Goal: Task Accomplishment & Management: Manage account settings

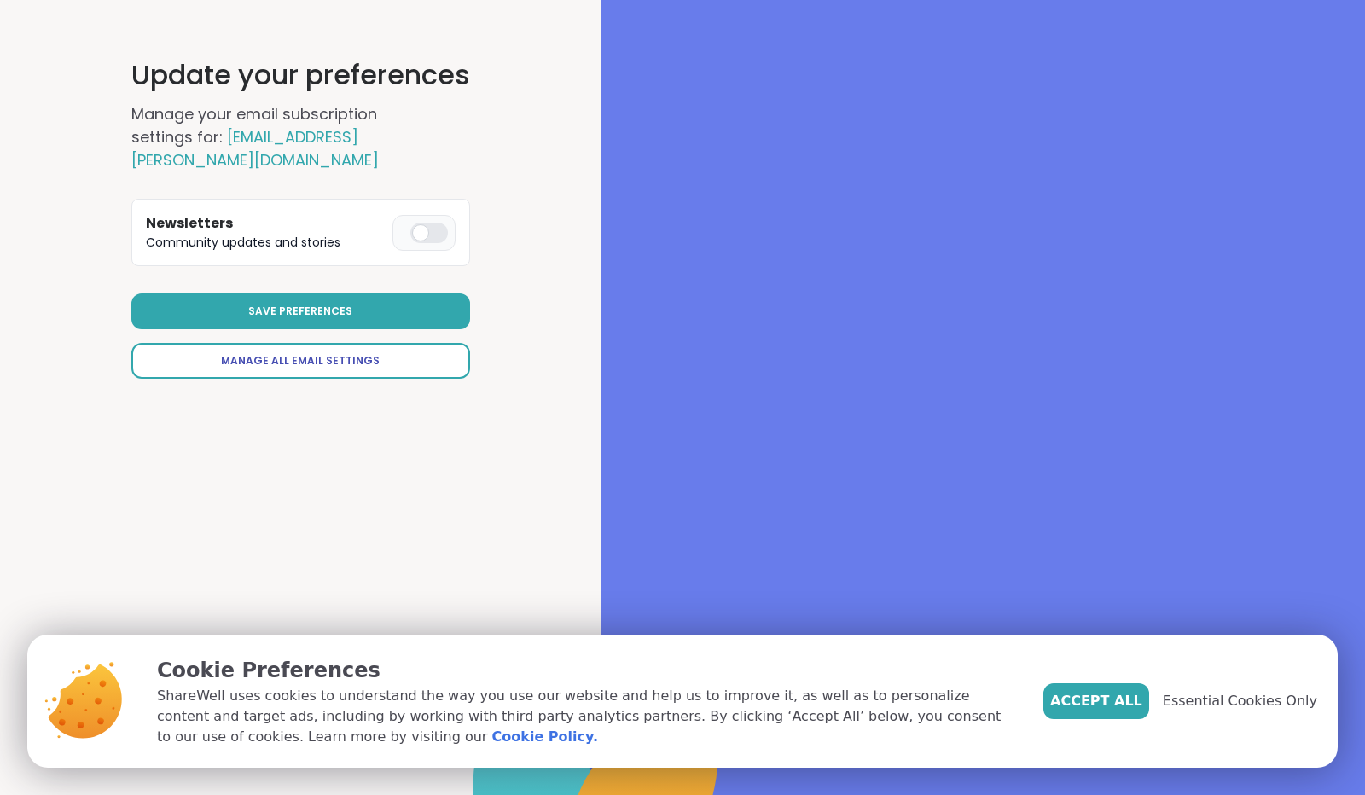
click at [326, 360] on span "Manage All Email Settings" at bounding box center [300, 360] width 159 height 15
select select "**"
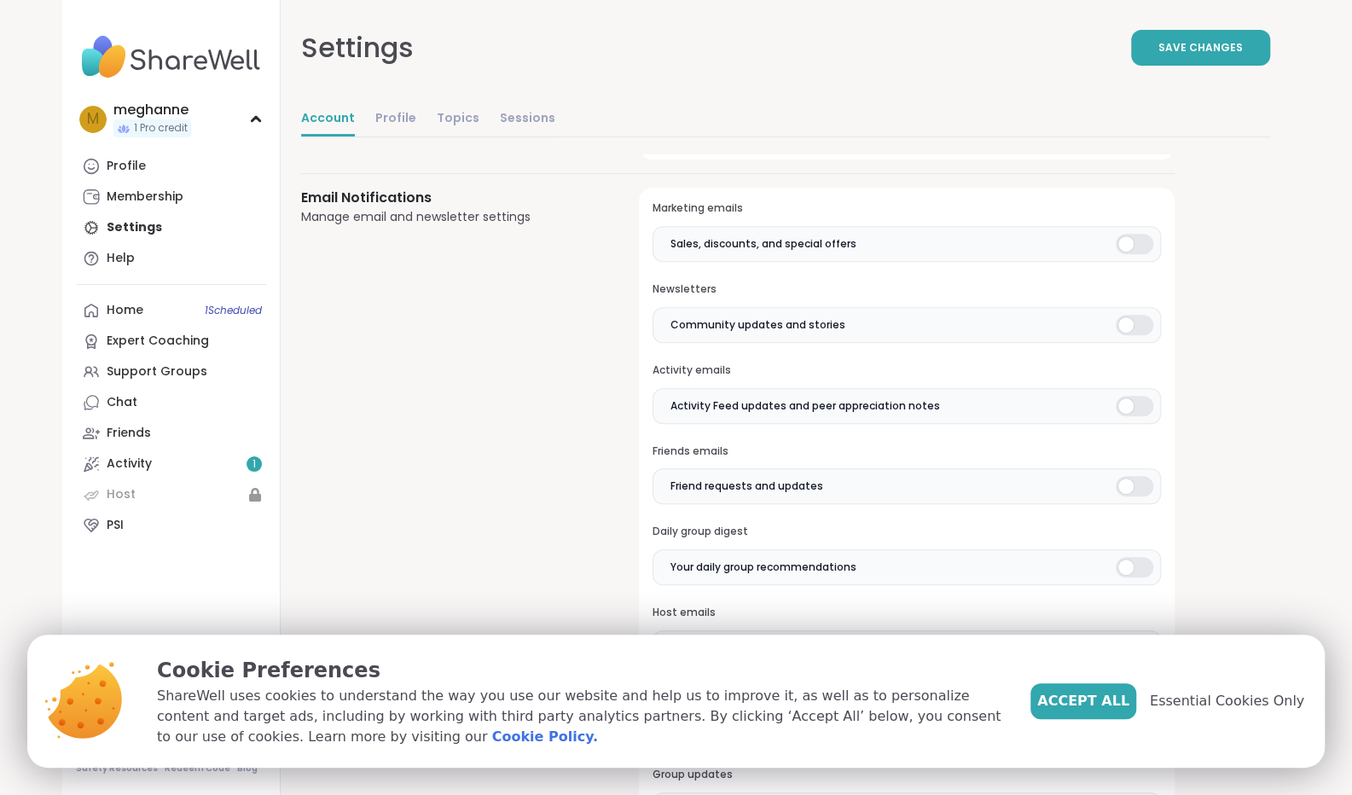
scroll to position [359, 0]
click at [1131, 241] on div at bounding box center [1135, 246] width 38 height 20
click at [1127, 327] on div at bounding box center [1135, 327] width 38 height 20
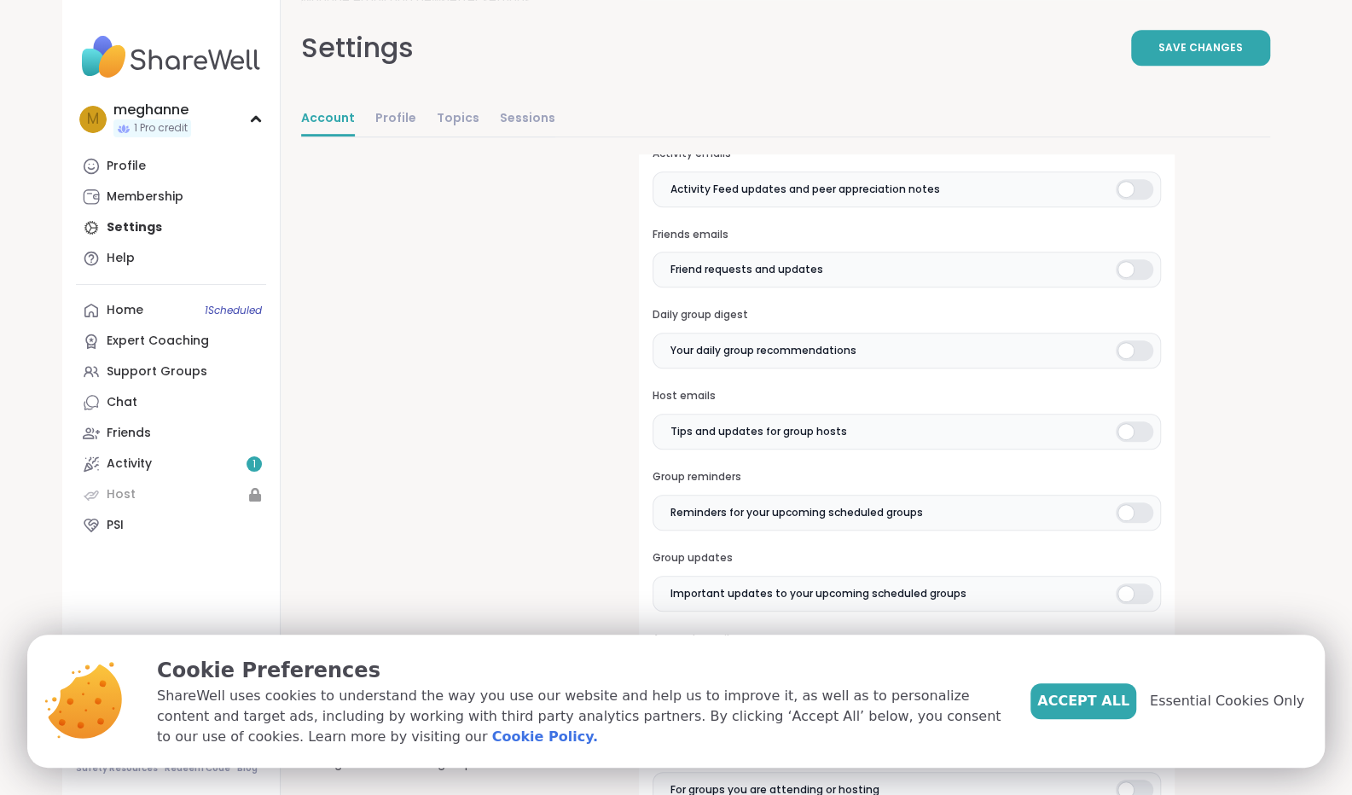
scroll to position [580, 0]
click at [1126, 422] on div at bounding box center [1135, 429] width 38 height 20
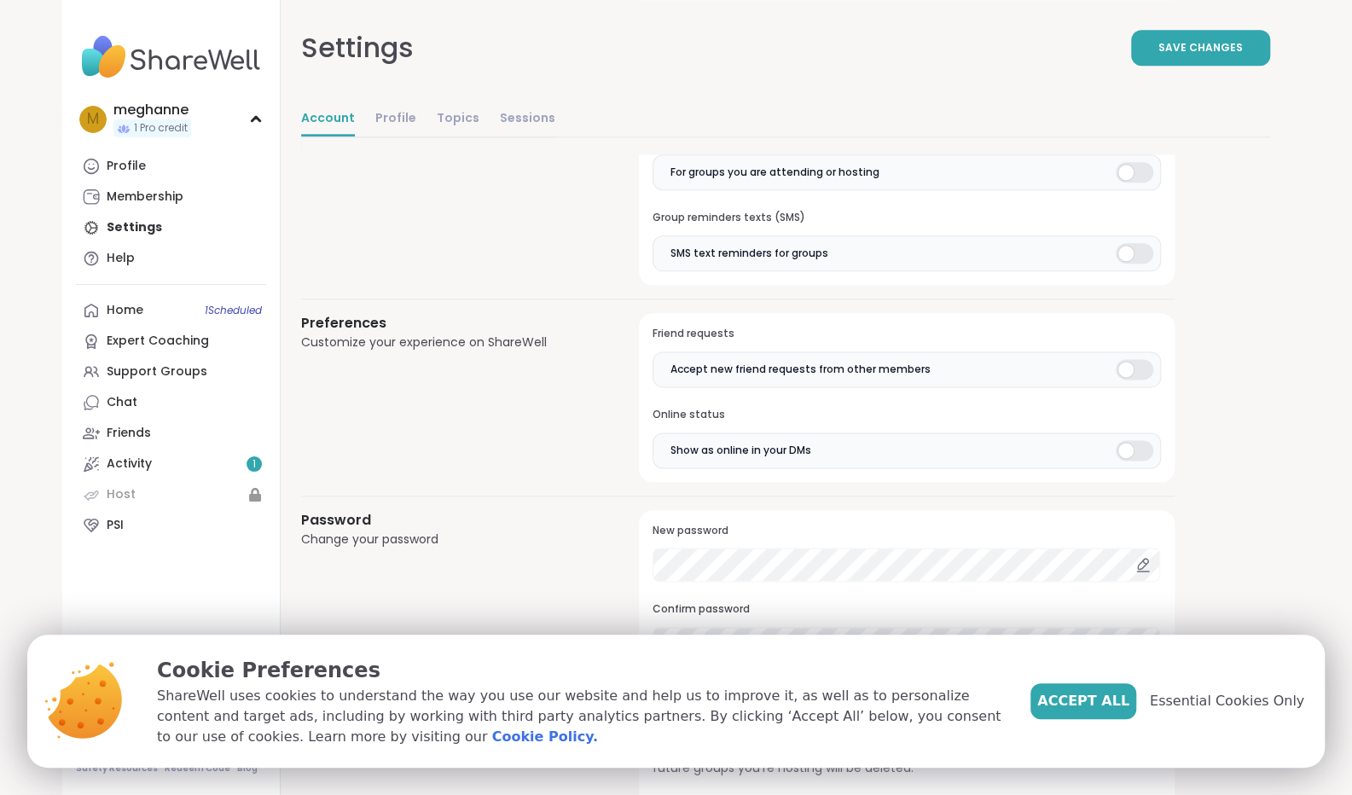
scroll to position [1279, 0]
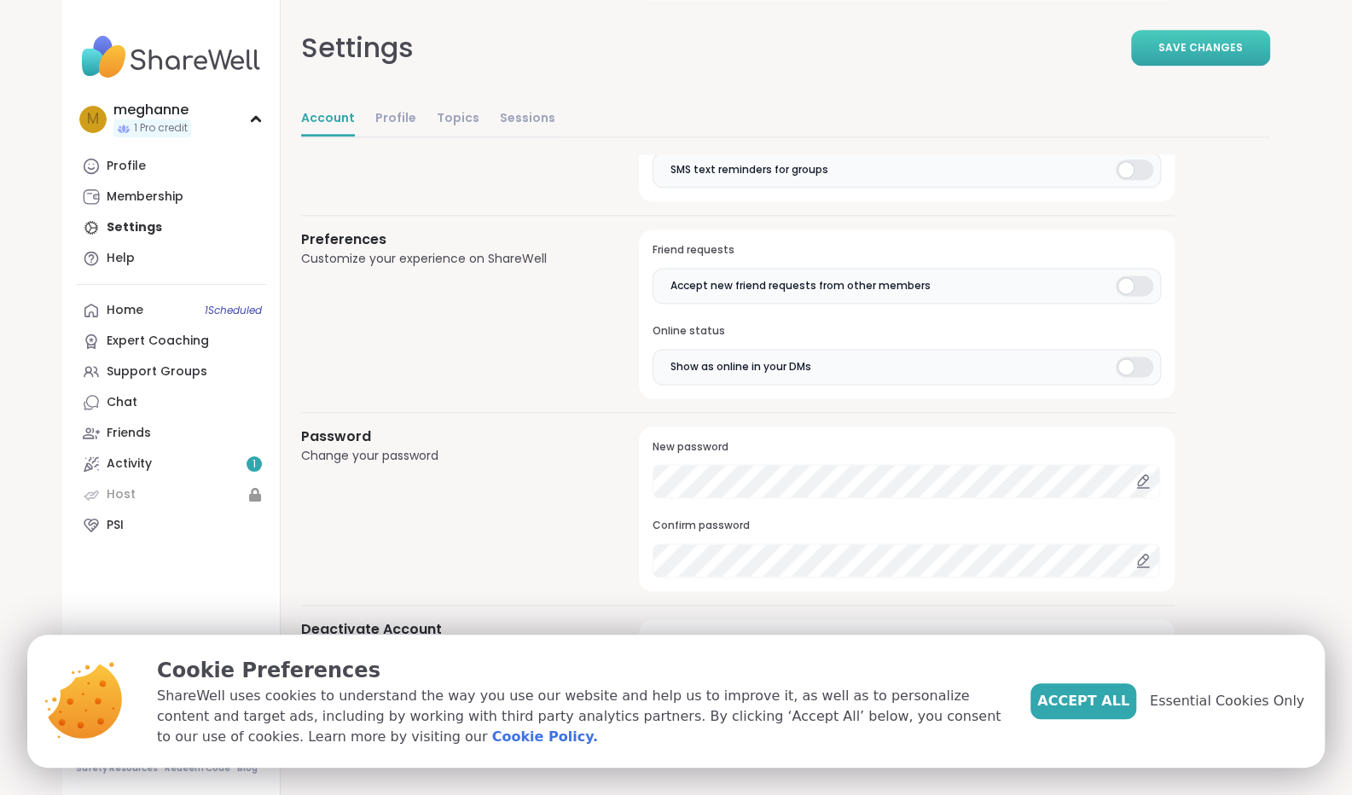
click at [1179, 40] on span "Save Changes" at bounding box center [1201, 47] width 84 height 15
